Goal: Information Seeking & Learning: Understand process/instructions

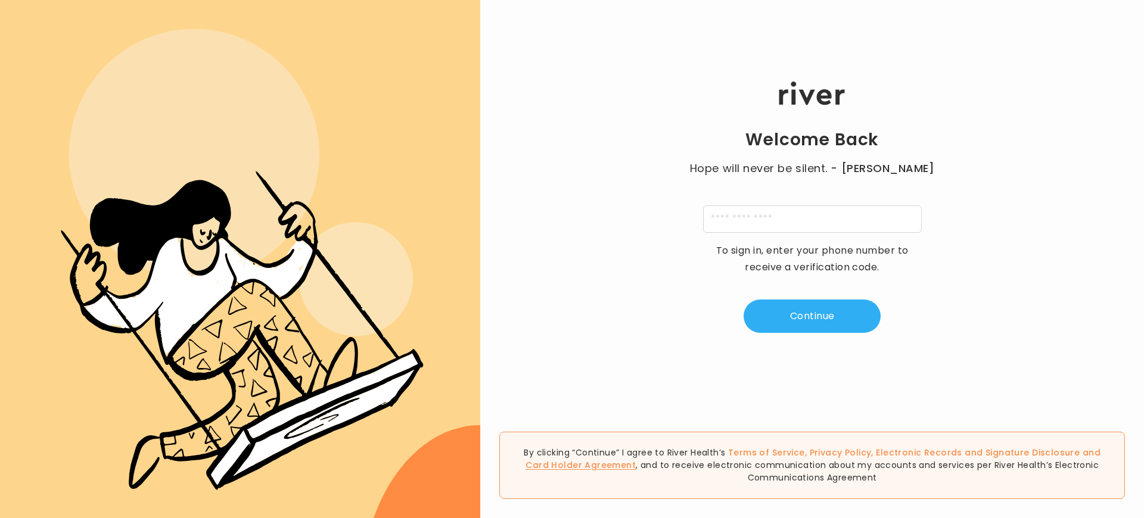
click at [636, 459] on link "Card Holder Agreement" at bounding box center [580, 465] width 110 height 12
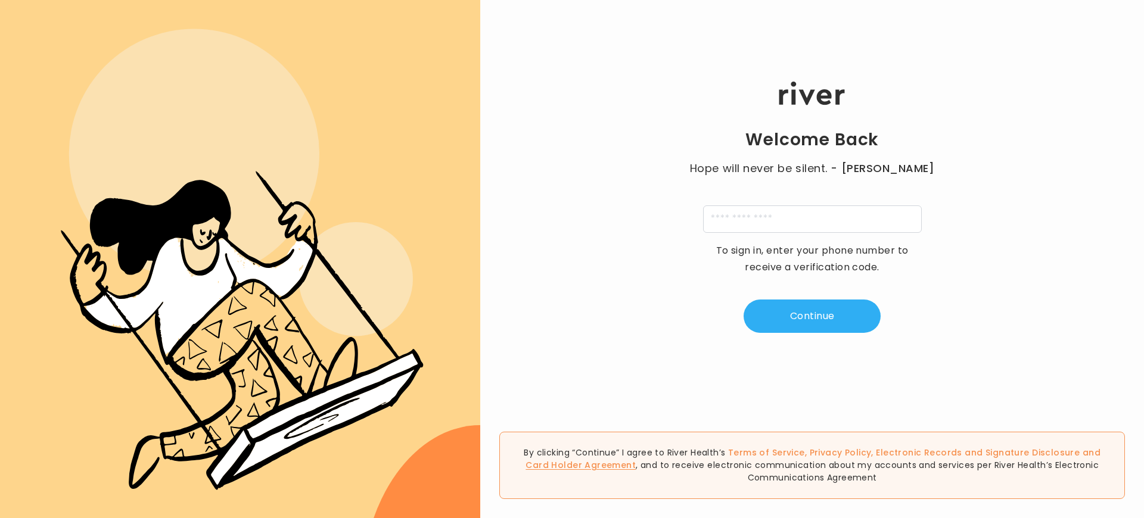
click at [636, 459] on link "Card Holder Agreement" at bounding box center [580, 465] width 110 height 12
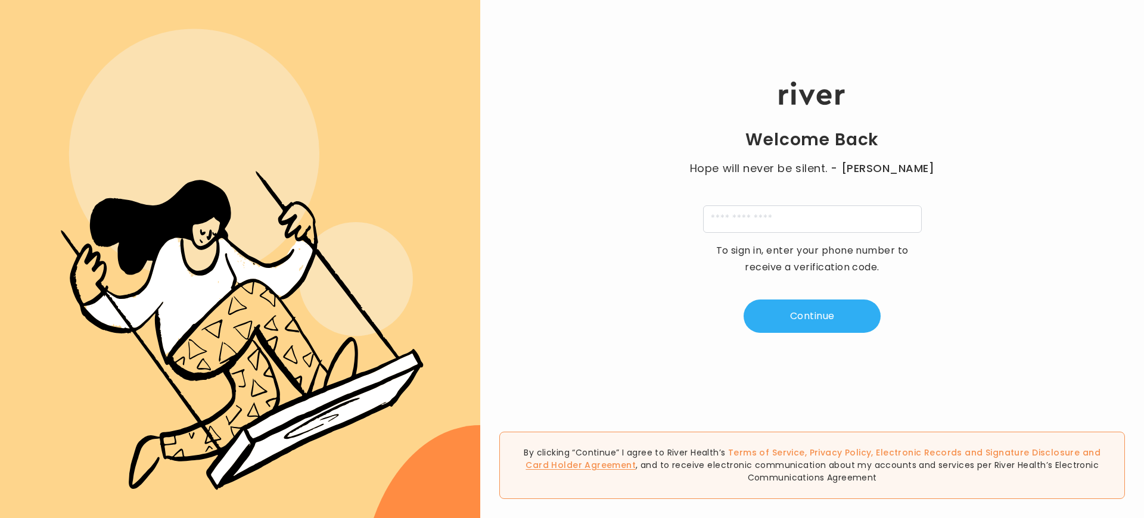
click at [636, 459] on link "Card Holder Agreement" at bounding box center [580, 465] width 110 height 12
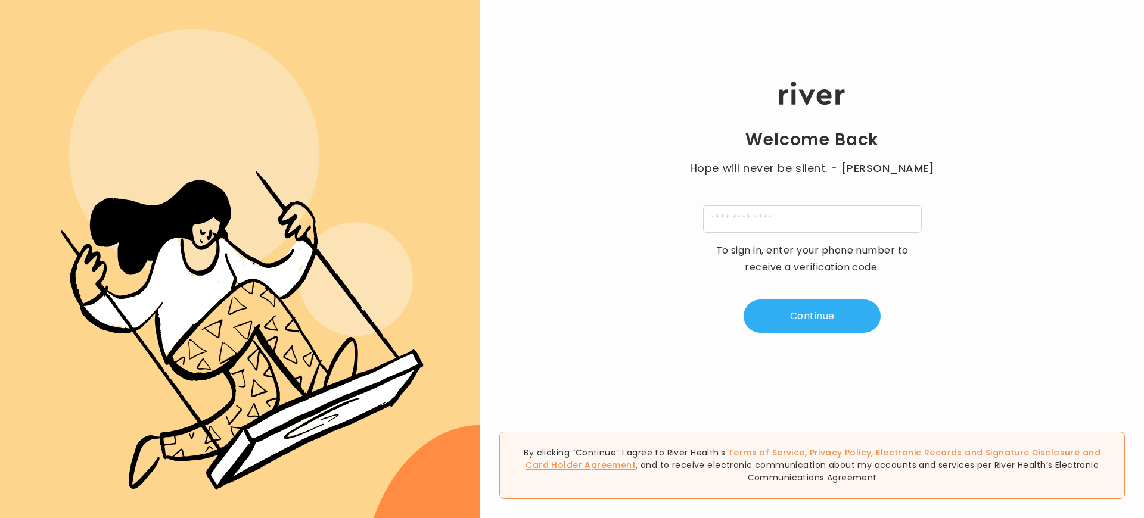
click at [636, 459] on link "Card Holder Agreement" at bounding box center [580, 465] width 110 height 12
